Goal: Task Accomplishment & Management: Use online tool/utility

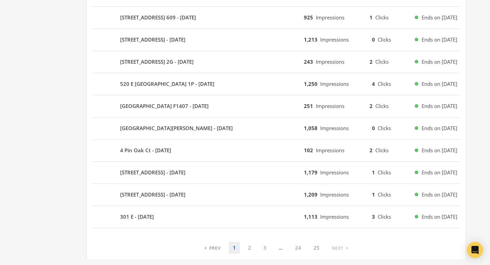
scroll to position [411, 0]
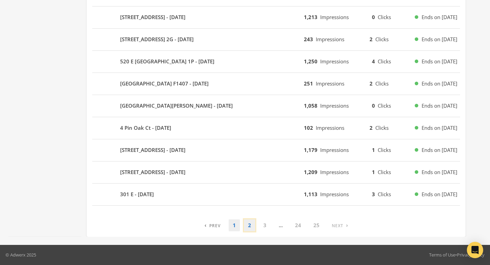
click at [251, 226] on link "2" at bounding box center [249, 225] width 11 height 12
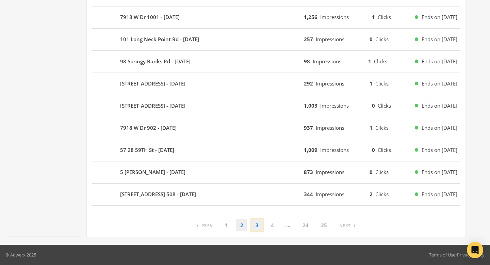
click at [258, 226] on link "3" at bounding box center [256, 225] width 11 height 12
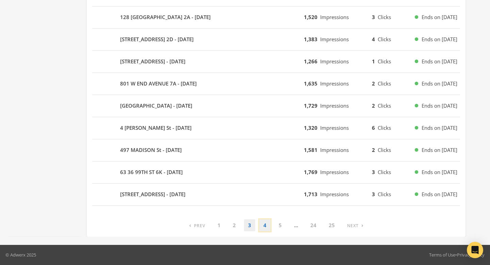
click at [265, 224] on link "4" at bounding box center [264, 225] width 11 height 12
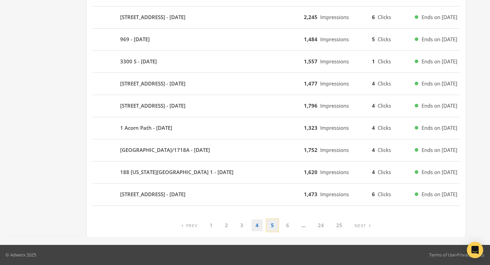
click at [271, 228] on link "5" at bounding box center [272, 225] width 11 height 12
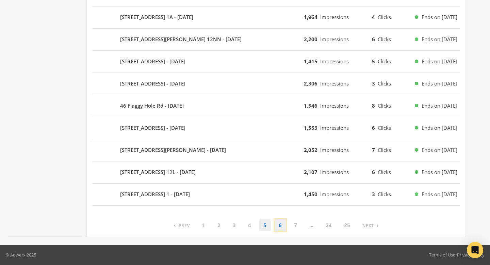
click at [281, 224] on link "6" at bounding box center [280, 225] width 11 height 12
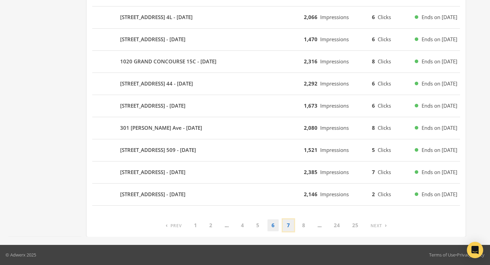
click at [290, 229] on link "7" at bounding box center [288, 225] width 11 height 12
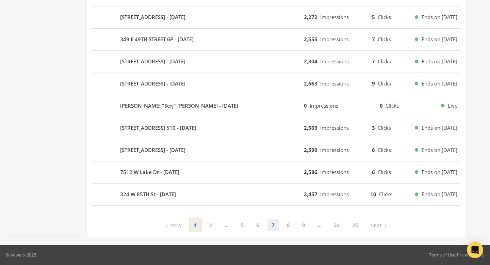
click at [194, 225] on link "1" at bounding box center [195, 225] width 11 height 12
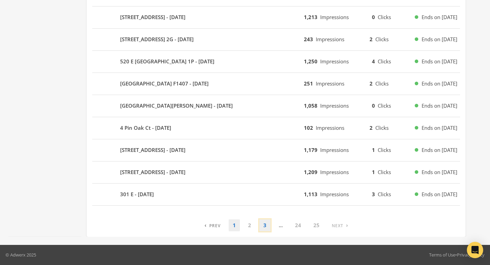
click at [266, 224] on link "3" at bounding box center [264, 225] width 11 height 12
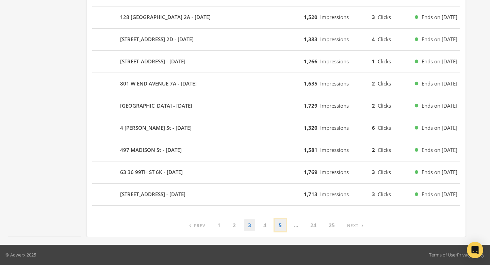
click at [284, 226] on link "5" at bounding box center [280, 225] width 11 height 12
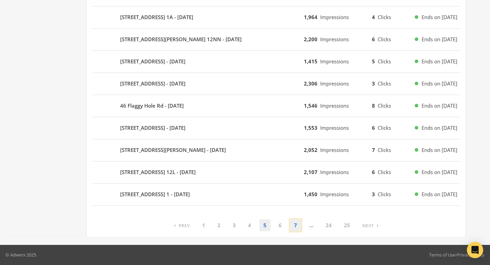
click at [293, 225] on link "7" at bounding box center [295, 225] width 11 height 12
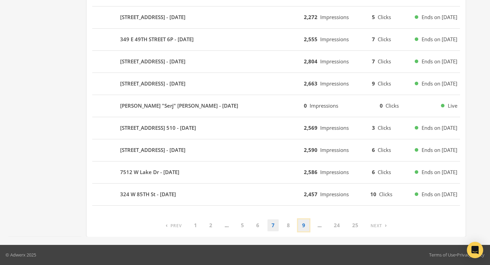
click at [301, 225] on link "9" at bounding box center [303, 225] width 11 height 12
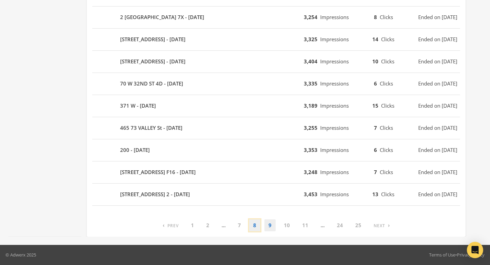
click at [257, 225] on link "8" at bounding box center [254, 225] width 11 height 12
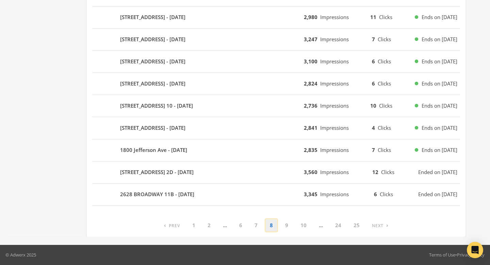
scroll to position [391, 0]
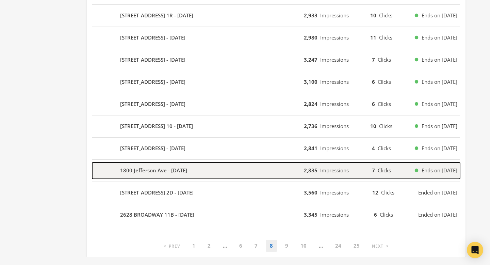
click at [284, 176] on div "1800 Jefferson Ave - 2025-09-08" at bounding box center [198, 170] width 212 height 16
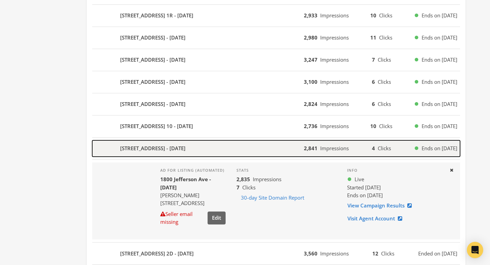
click at [284, 150] on div "840 PARK AVENUE 5B - 2025-09-08" at bounding box center [198, 148] width 212 height 16
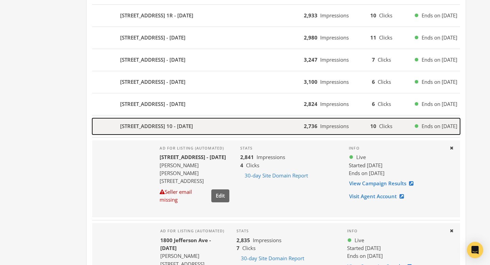
click at [275, 131] on div "891 PARK AVENUE 10 - 2025-09-08" at bounding box center [198, 126] width 212 height 16
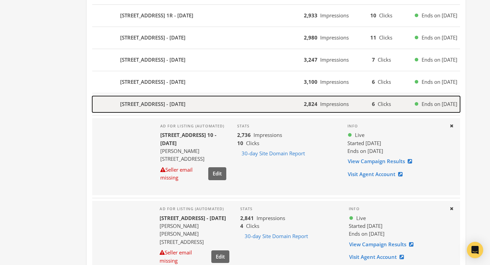
click at [268, 108] on div "420 E 72ND STREET 19D - 2025-09-08" at bounding box center [198, 104] width 212 height 16
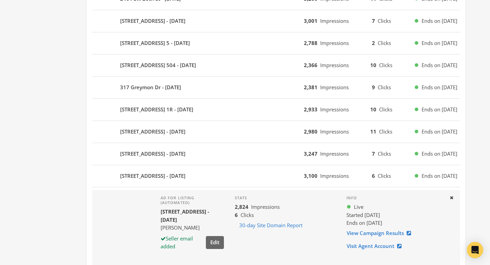
scroll to position [195, 0]
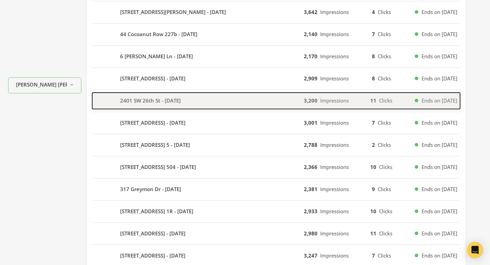
click at [268, 108] on div "2401 SW 26th St - 2025-09-08" at bounding box center [198, 101] width 212 height 16
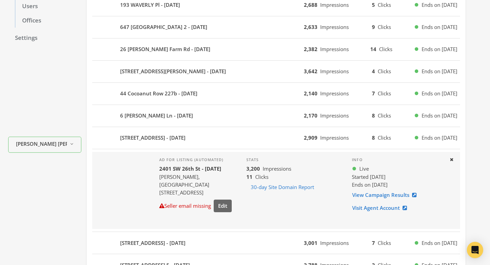
scroll to position [93, 0]
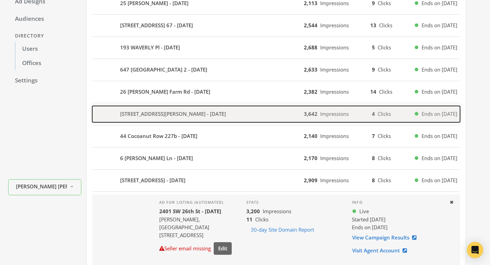
click at [268, 108] on div "54 GREENE STREET 3A - 2025-09-09" at bounding box center [198, 114] width 212 height 16
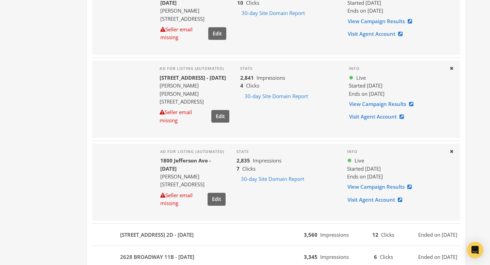
scroll to position [776, 0]
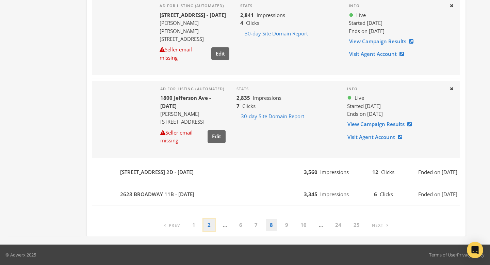
click at [209, 228] on link "2" at bounding box center [208, 225] width 11 height 12
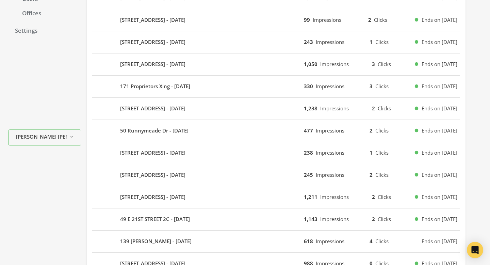
scroll to position [0, 0]
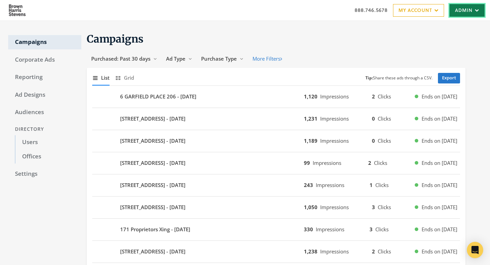
click at [466, 11] on link "Admin" at bounding box center [467, 10] width 35 height 13
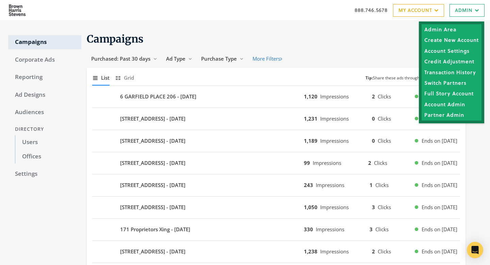
click at [465, 23] on div "Admin Area Create New Account Account Settings Credit Adjustment Transaction Hi…" at bounding box center [451, 72] width 65 height 102
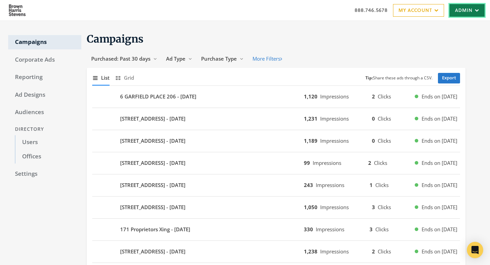
click at [465, 14] on link "Admin" at bounding box center [467, 10] width 35 height 13
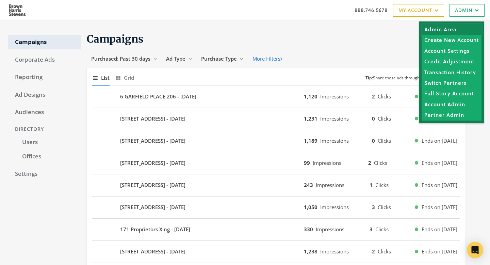
click at [461, 26] on link "Admin Area" at bounding box center [452, 29] width 60 height 11
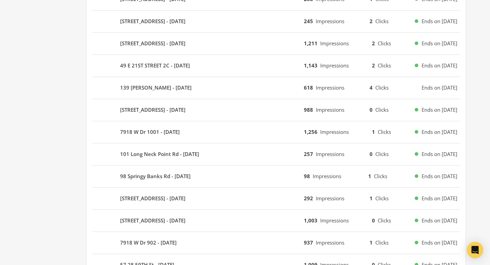
scroll to position [403, 0]
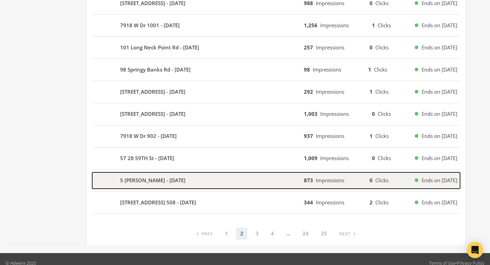
click at [253, 173] on div "5 Woodcock Ln - 2025-09-14" at bounding box center [198, 180] width 212 height 16
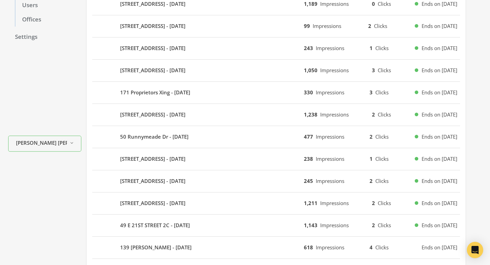
scroll to position [0, 0]
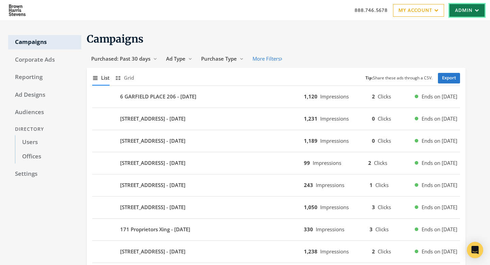
click at [463, 7] on link "Admin" at bounding box center [467, 10] width 35 height 13
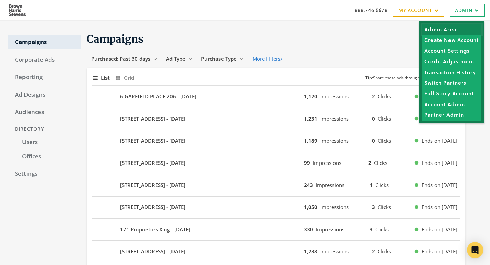
click at [455, 28] on link "Admin Area" at bounding box center [452, 29] width 60 height 11
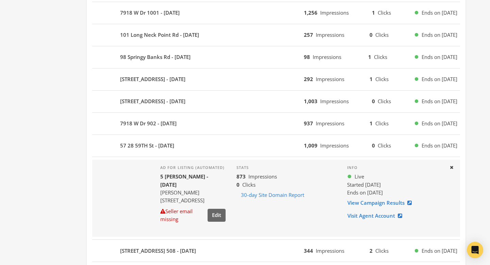
scroll to position [470, 0]
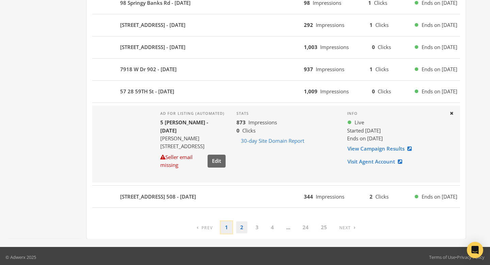
click at [231, 227] on link "1" at bounding box center [226, 227] width 11 height 12
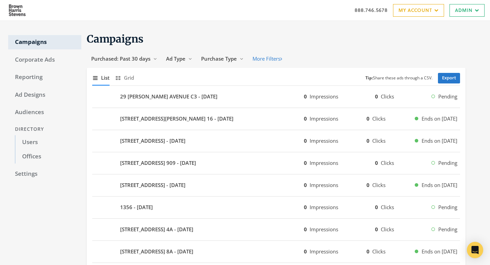
scroll to position [411, 0]
